Goal: Transaction & Acquisition: Purchase product/service

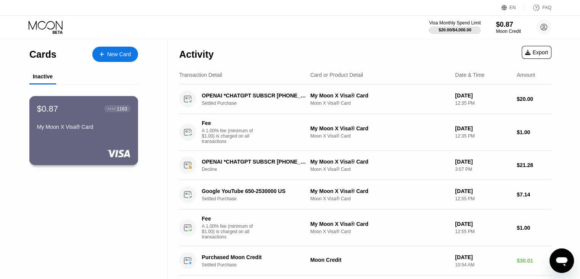
click at [79, 124] on div "$0.87 ● ● ● ● 1163 My Moon X Visa® Card" at bounding box center [83, 117] width 93 height 29
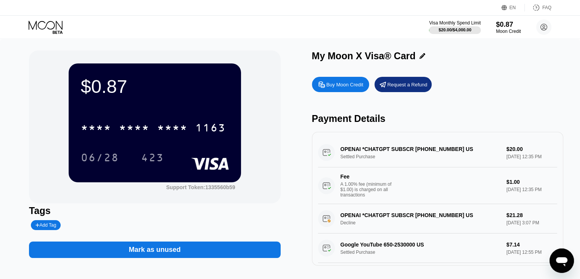
click at [337, 88] on div "Buy Moon Credit" at bounding box center [345, 84] width 37 height 6
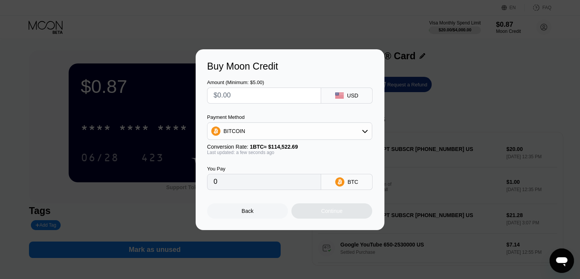
click at [265, 97] on input "text" at bounding box center [264, 95] width 101 height 15
type input "$8"
type input "0.00006986"
type input "0"
type input "$9"
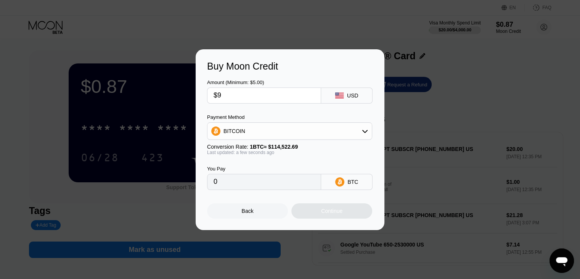
type input "0.00007859"
type input "0"
type input "$8"
type input "0.00006986"
type input "$8.5"
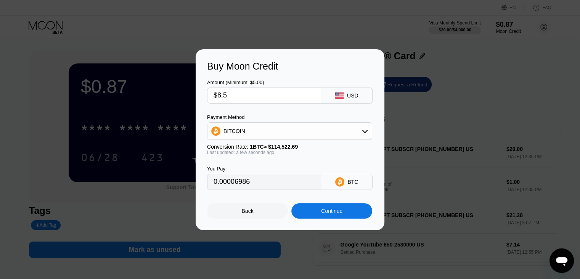
type input "0.00007423"
type input "$8.5"
click at [327, 129] on div "BITCOIN" at bounding box center [290, 130] width 164 height 15
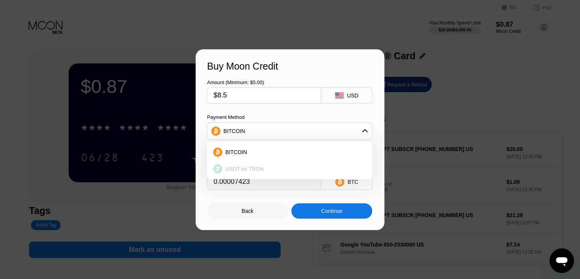
click at [261, 166] on span "USDT on TRON" at bounding box center [245, 169] width 39 height 6
type input "8.59"
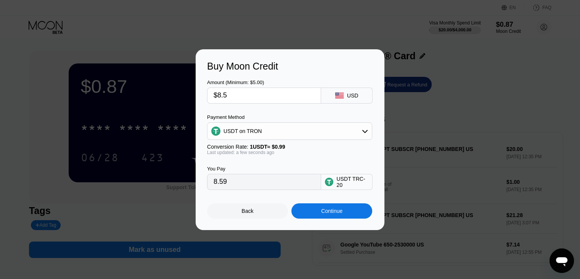
click at [338, 214] on div "Continue" at bounding box center [331, 211] width 21 height 6
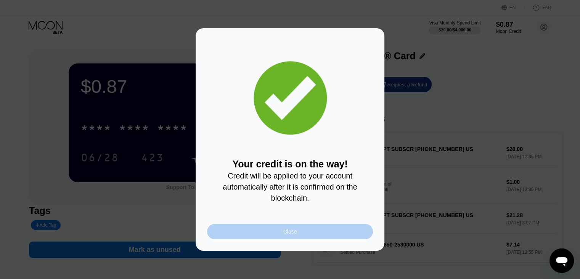
click at [301, 232] on div "Close" at bounding box center [290, 231] width 166 height 15
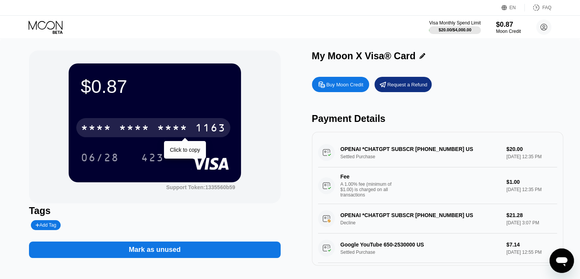
click at [122, 122] on div "* * * * * * * * * * * * 1163" at bounding box center [153, 127] width 154 height 19
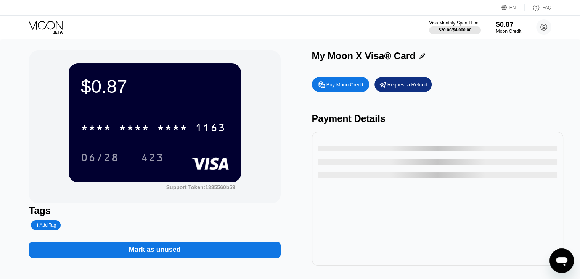
click at [510, 24] on div "$0.87" at bounding box center [509, 24] width 26 height 8
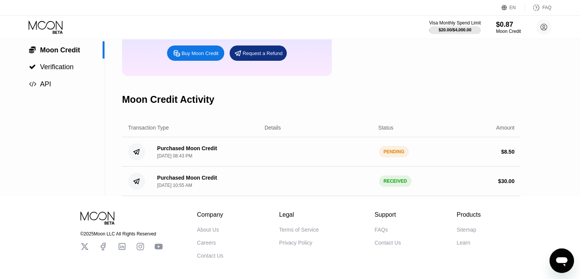
scroll to position [114, 0]
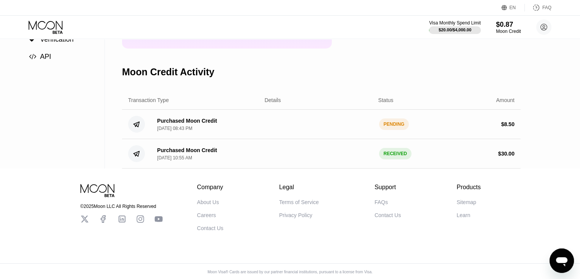
click at [393, 130] on div "PENDING" at bounding box center [394, 123] width 30 height 11
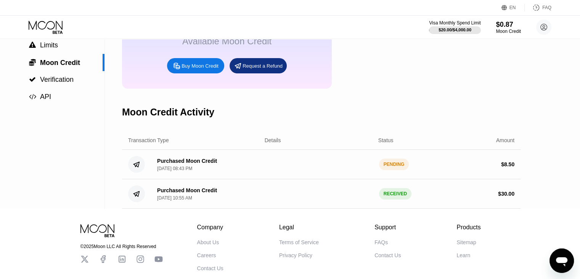
scroll to position [0, 0]
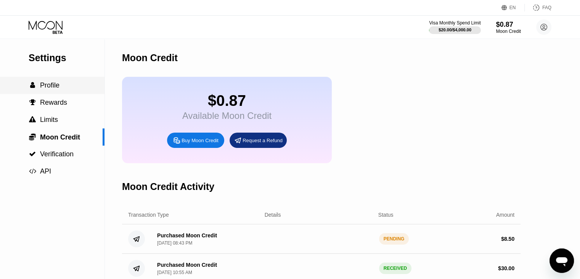
click at [67, 87] on div " Profile" at bounding box center [52, 85] width 105 height 8
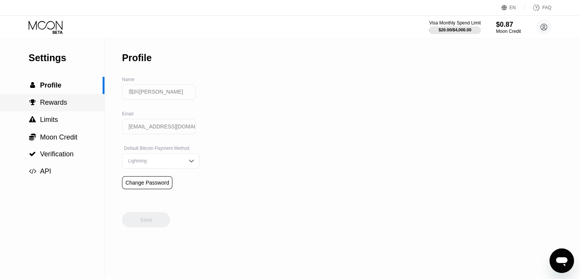
click at [93, 106] on div " Rewards" at bounding box center [52, 102] width 105 height 8
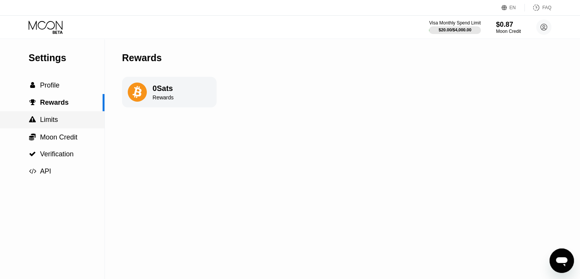
click at [76, 117] on div " Limits" at bounding box center [52, 120] width 105 height 8
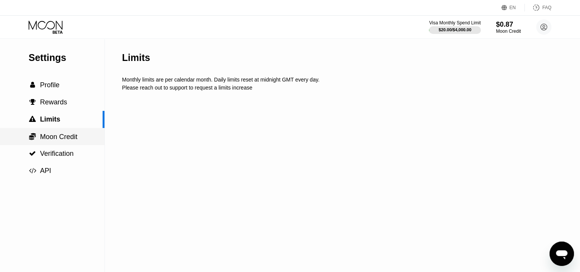
click at [66, 141] on span "Moon Credit" at bounding box center [58, 137] width 37 height 8
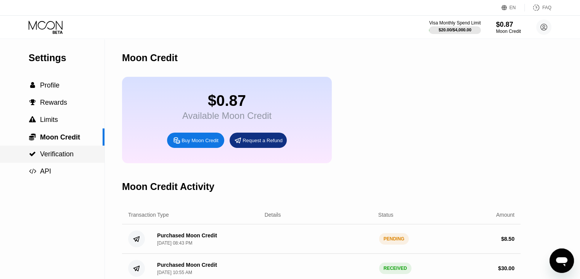
click at [67, 154] on span "Verification" at bounding box center [57, 154] width 34 height 8
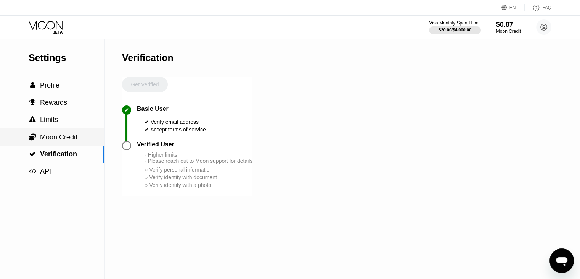
click at [69, 135] on span "Moon Credit" at bounding box center [58, 137] width 37 height 8
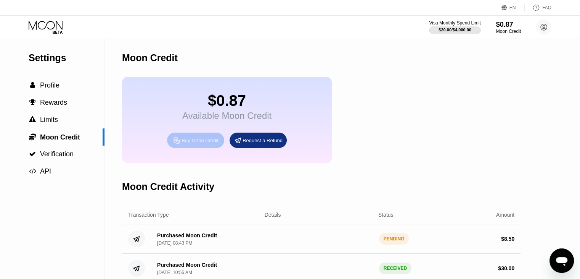
click at [195, 143] on div "Buy Moon Credit" at bounding box center [200, 140] width 37 height 6
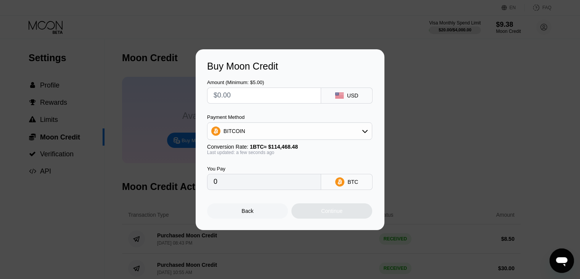
click at [177, 113] on div "Buy Moon Credit Amount (Minimum: $5.00) USD Payment Method BITCOIN Conversion R…" at bounding box center [290, 139] width 580 height 180
click at [250, 214] on div "Back" at bounding box center [248, 211] width 12 height 6
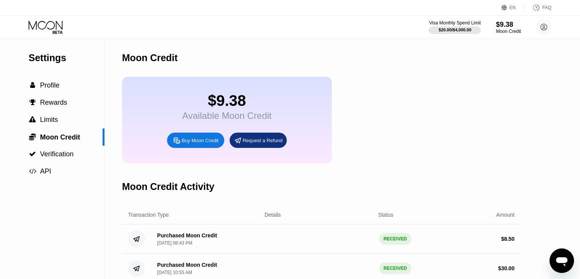
click at [56, 27] on icon at bounding box center [46, 25] width 34 height 9
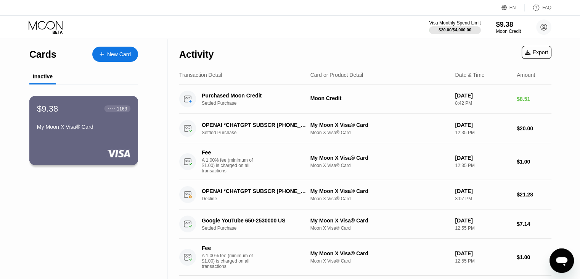
click at [78, 127] on div "My Moon X Visa® Card" at bounding box center [83, 127] width 93 height 6
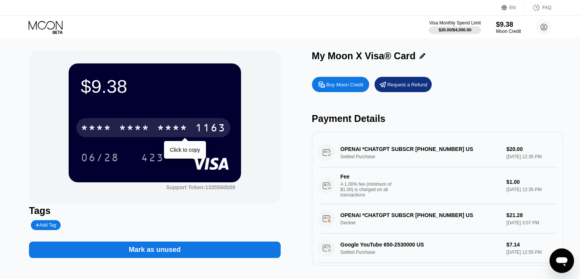
click at [139, 130] on div "* * * *" at bounding box center [134, 128] width 31 height 12
click at [200, 129] on div "1163" at bounding box center [210, 128] width 31 height 12
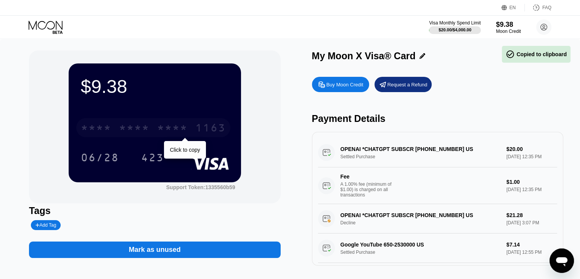
drag, startPoint x: 185, startPoint y: 130, endPoint x: 187, endPoint y: 141, distance: 10.8
click at [185, 130] on div "* * * *" at bounding box center [172, 128] width 31 height 12
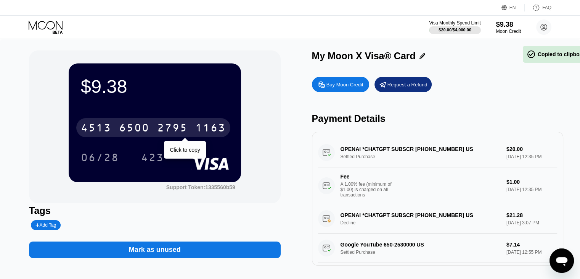
click at [179, 133] on div "2795" at bounding box center [172, 128] width 31 height 12
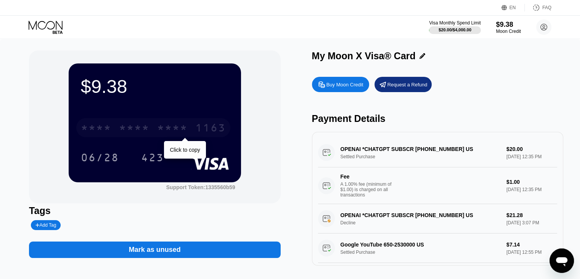
click at [179, 133] on div "* * * *" at bounding box center [172, 128] width 31 height 12
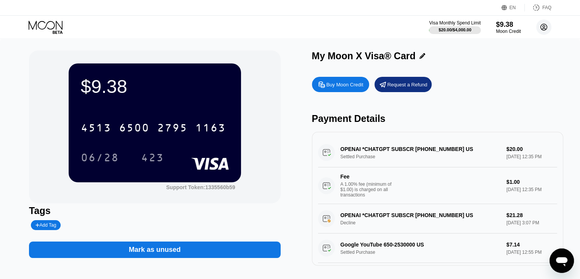
click at [544, 28] on icon at bounding box center [544, 27] width 4 height 4
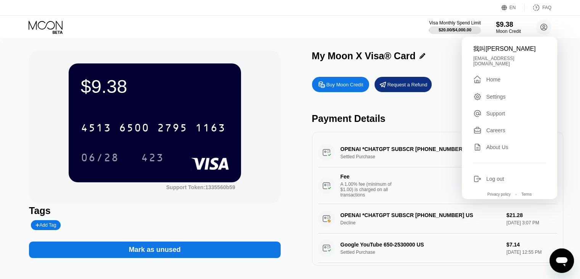
click at [495, 93] on div "Settings" at bounding box center [495, 96] width 19 height 6
